Goal: Information Seeking & Learning: Learn about a topic

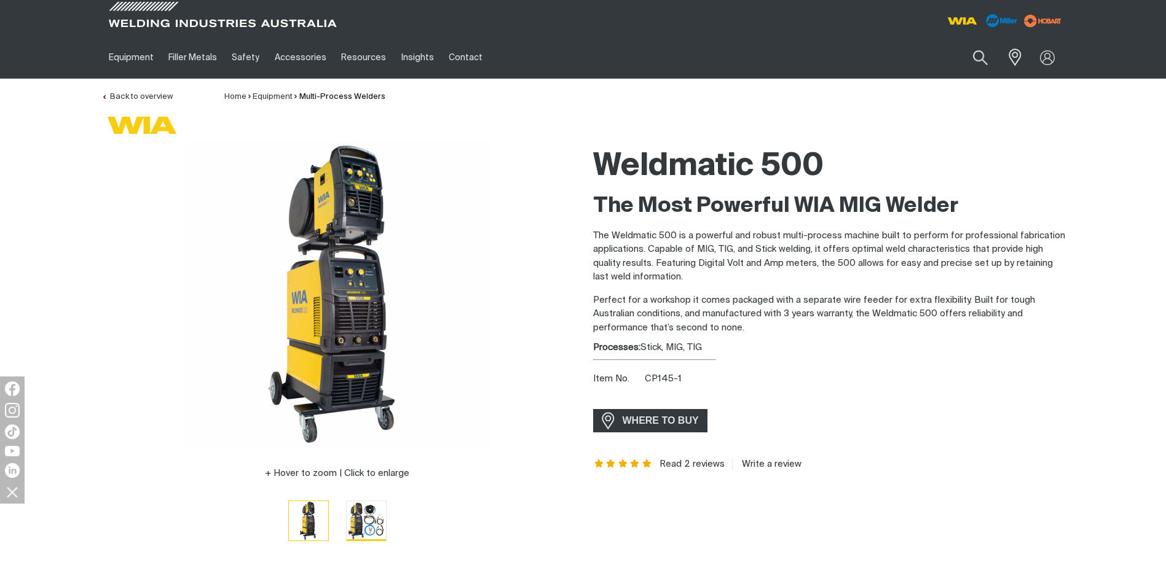
click at [385, 522] on img "Go to slide 2" at bounding box center [366, 520] width 39 height 39
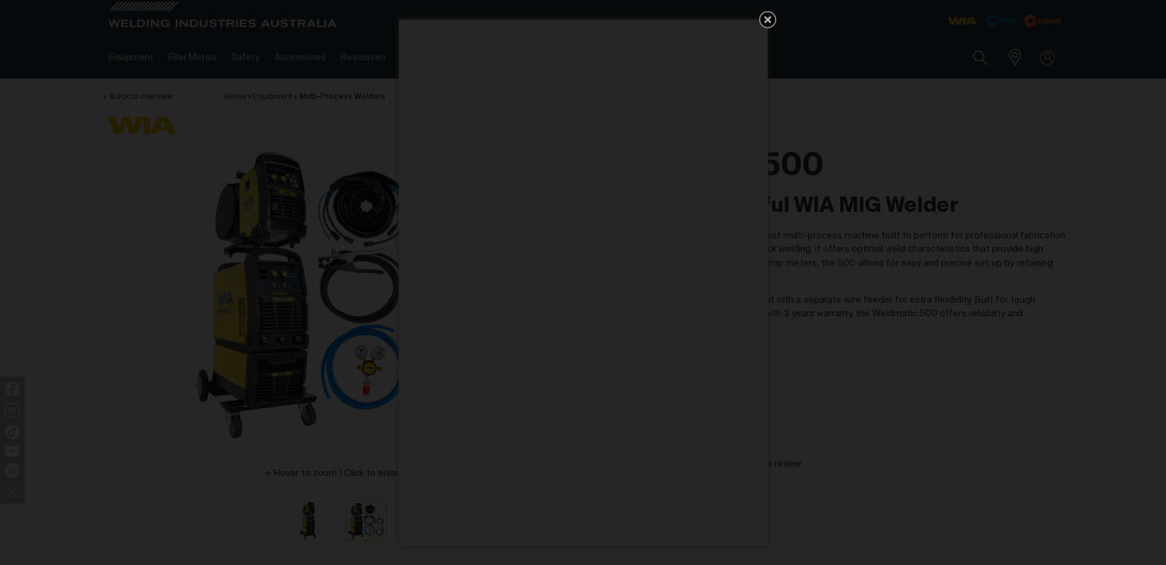
click at [767, 22] on icon "Get 5 WIA Welding Guides Free!" at bounding box center [767, 19] width 15 height 15
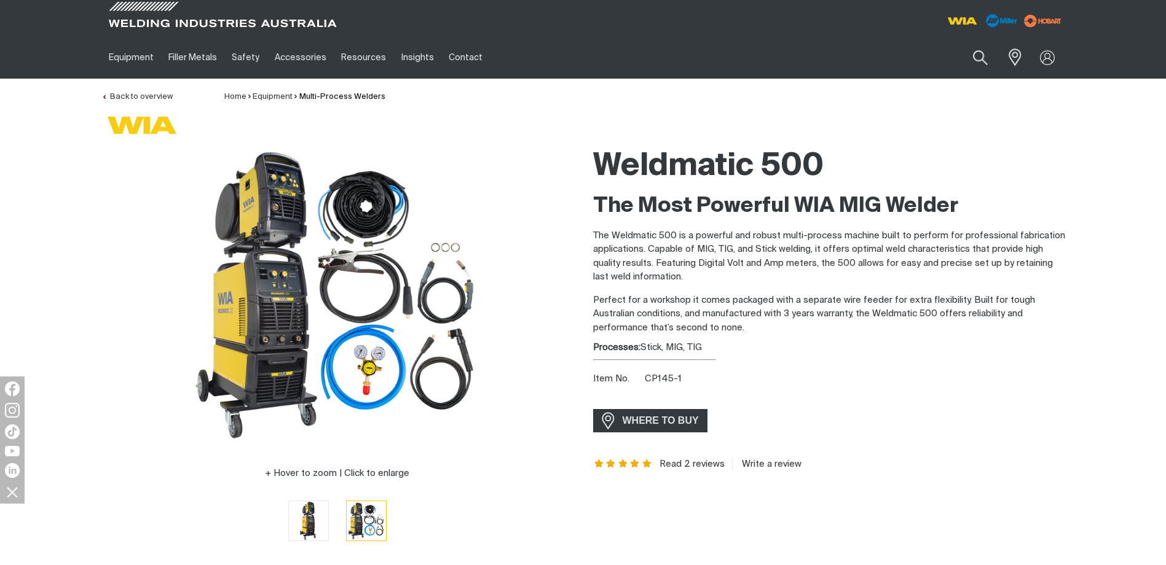
click at [878, 362] on div "Weldmatic 500 The Most Powerful WIA MIG Welder The Weldmatic 500 is a powerful …" at bounding box center [829, 350] width 472 height 418
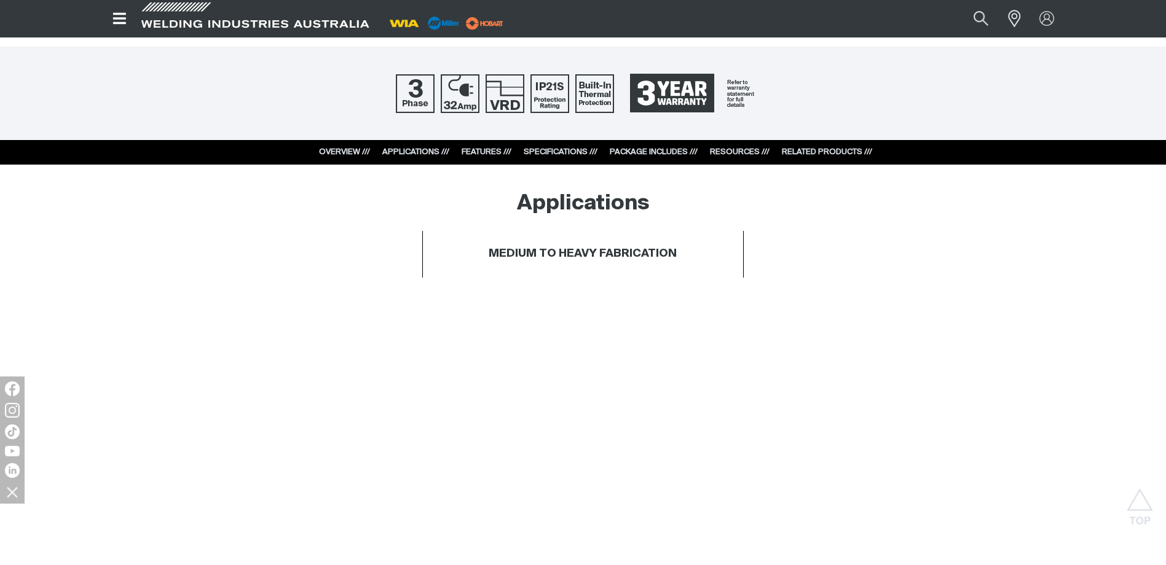
scroll to position [553, 0]
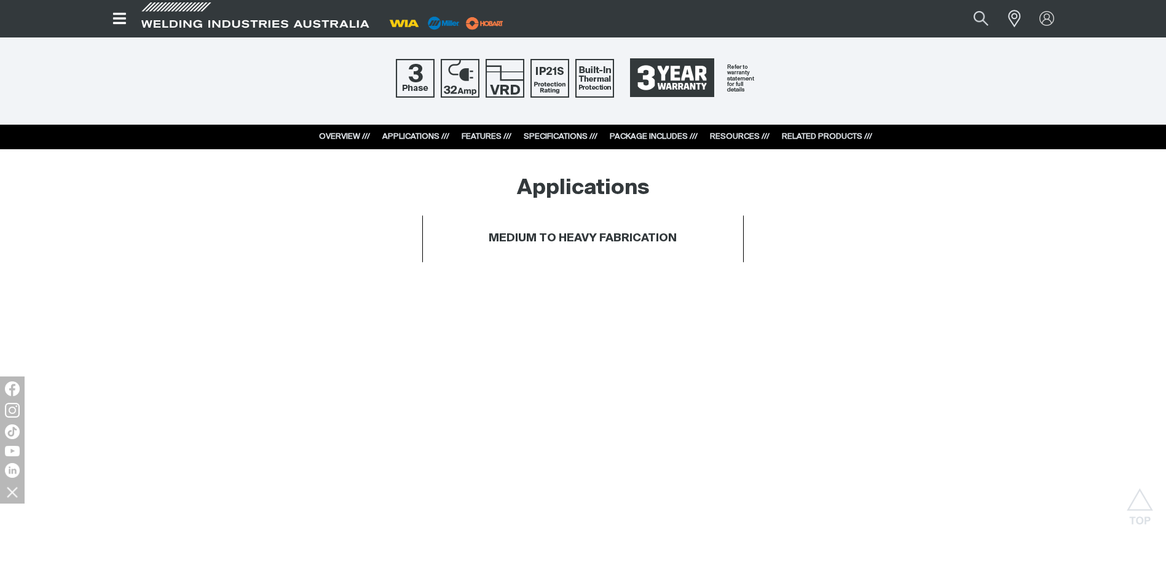
click at [570, 137] on link "SPECIFICATIONS ///" at bounding box center [560, 137] width 74 height 8
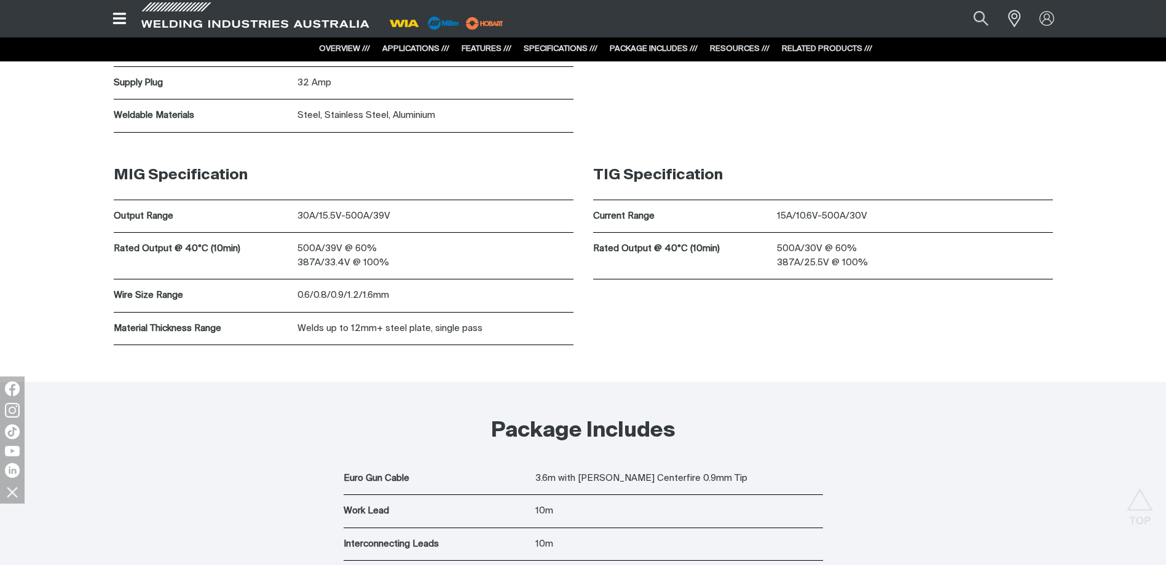
scroll to position [4035, 0]
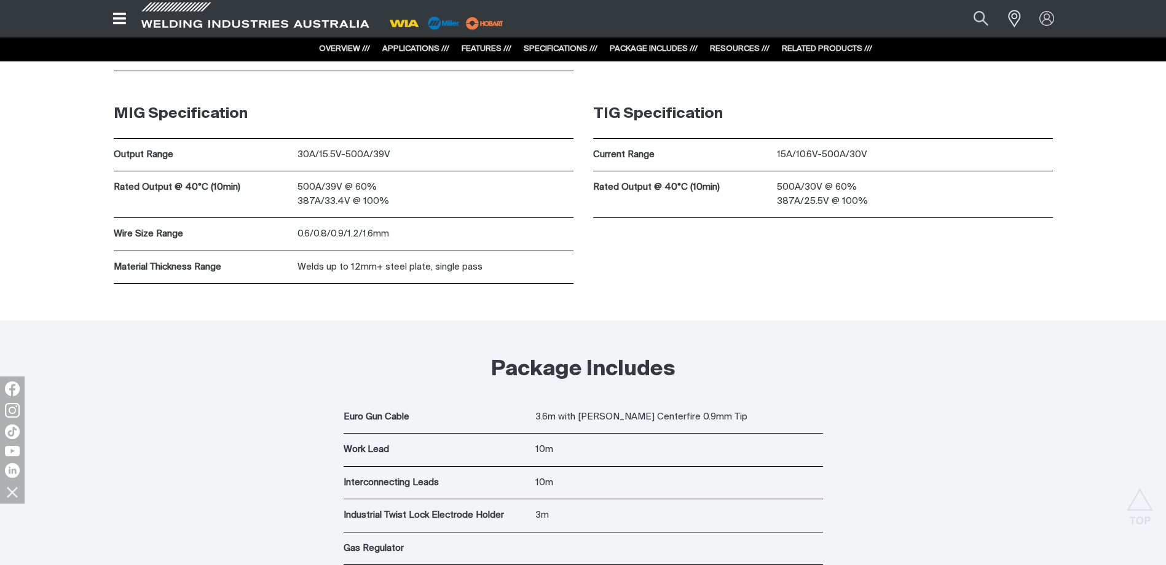
click at [706, 415] on p "3.6m with [PERSON_NAME] Centerfire 0.9mm Tip" at bounding box center [679, 417] width 288 height 14
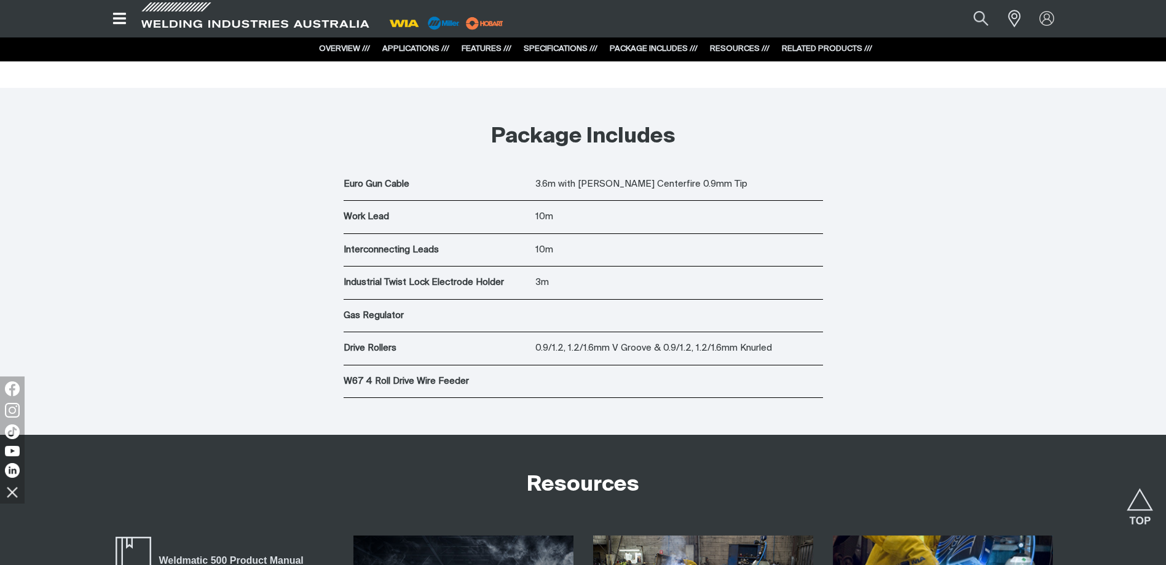
scroll to position [4158, 0]
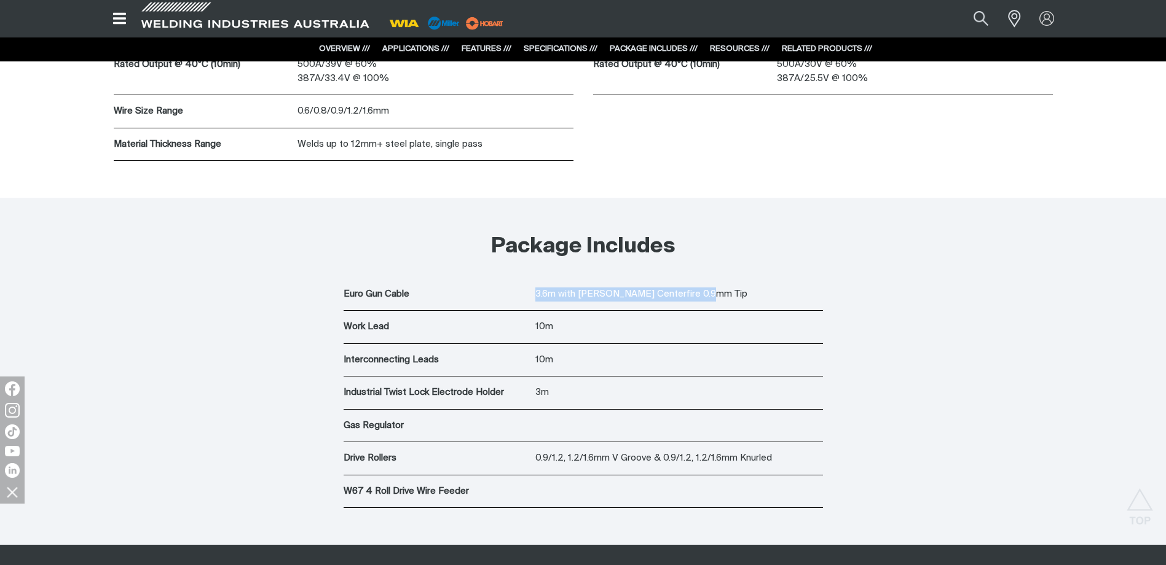
drag, startPoint x: 709, startPoint y: 294, endPoint x: 524, endPoint y: 302, distance: 185.1
click at [525, 301] on div "Euro Gun Cable 3.6m with [PERSON_NAME] Centerfire 0.9mm Tip" at bounding box center [582, 294] width 479 height 33
click at [873, 278] on div "Euro Gun Cable 3.6m with [PERSON_NAME] Centerfire 0.9mm Tip Work Lead 10m Inter…" at bounding box center [582, 246] width 963 height 61
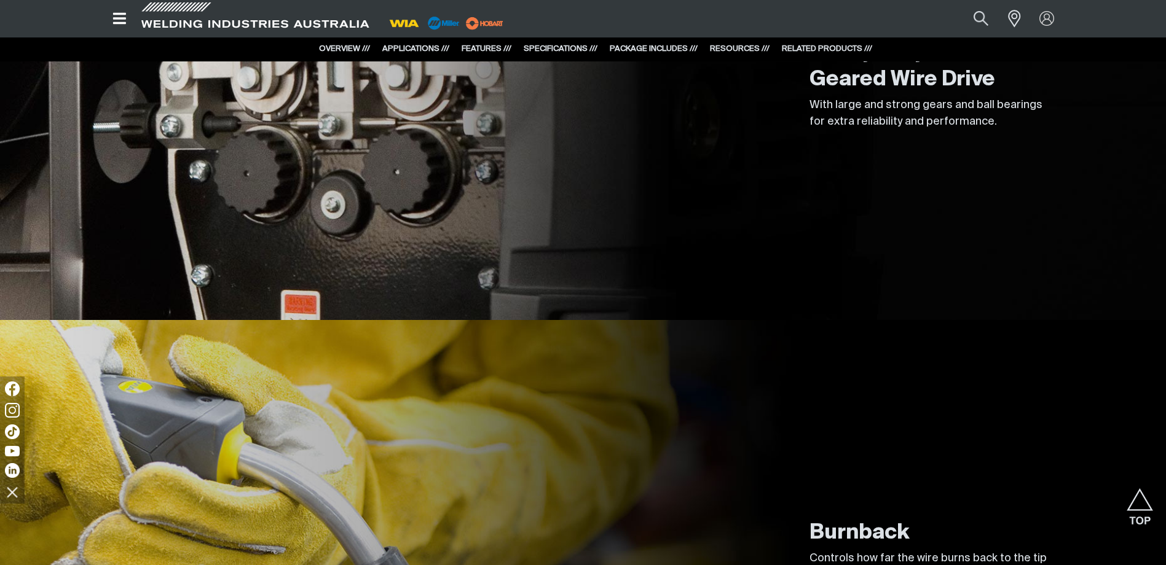
scroll to position [2868, 0]
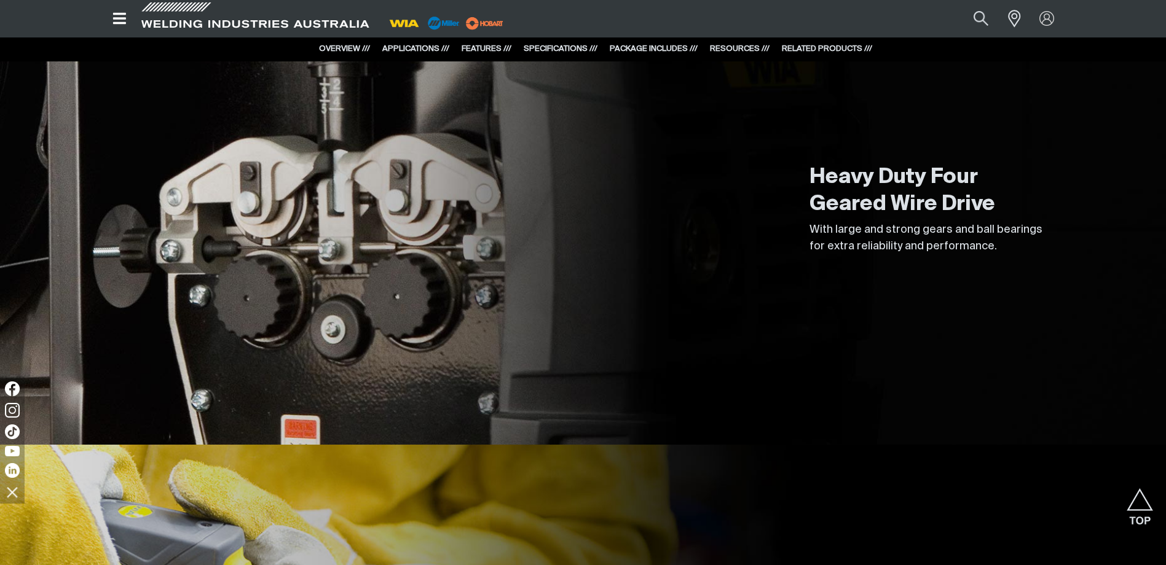
click at [691, 137] on div "Heavy Duty Four Geared Wire Drive With large and strong gears and ball bearings…" at bounding box center [582, 211] width 963 height 467
click at [662, 235] on div "Heavy Duty Four Geared Wire Drive With large and strong gears and ball bearings…" at bounding box center [582, 211] width 963 height 467
